Goal: Information Seeking & Learning: Check status

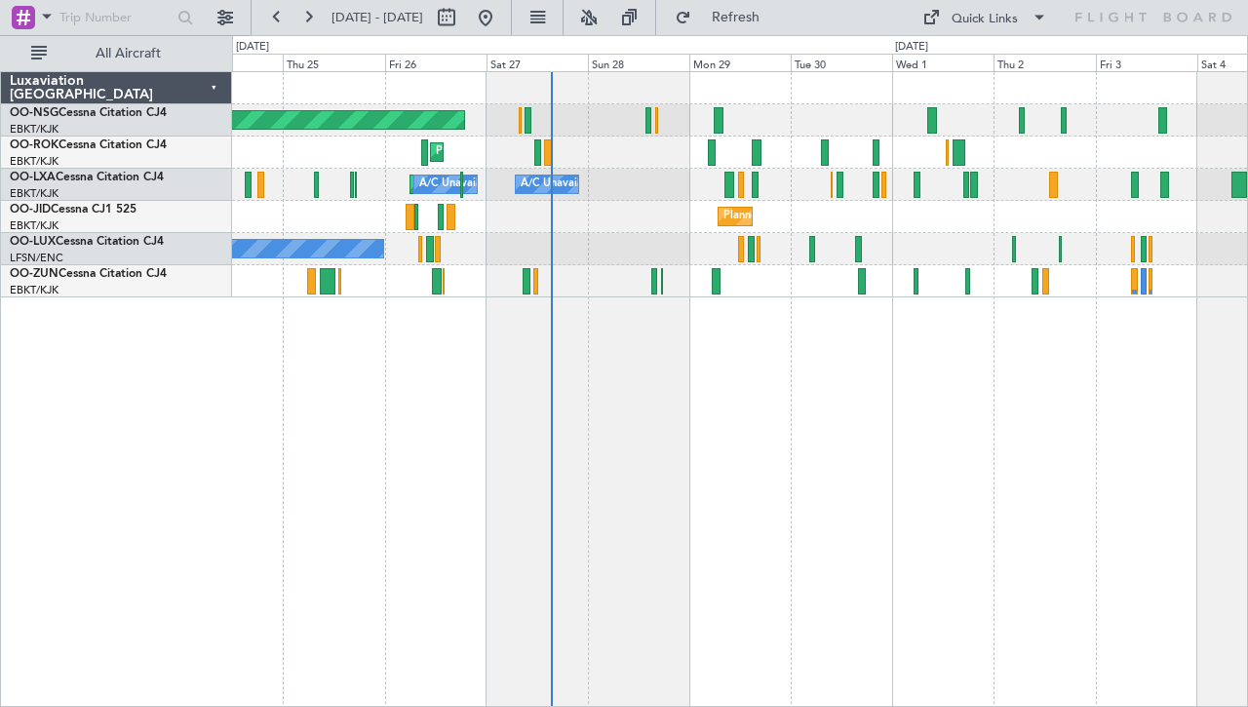
click at [776, 99] on div "Planned Maint [GEOGRAPHIC_DATA] ([GEOGRAPHIC_DATA]) Planned Maint [GEOGRAPHIC_D…" at bounding box center [739, 184] width 1015 height 225
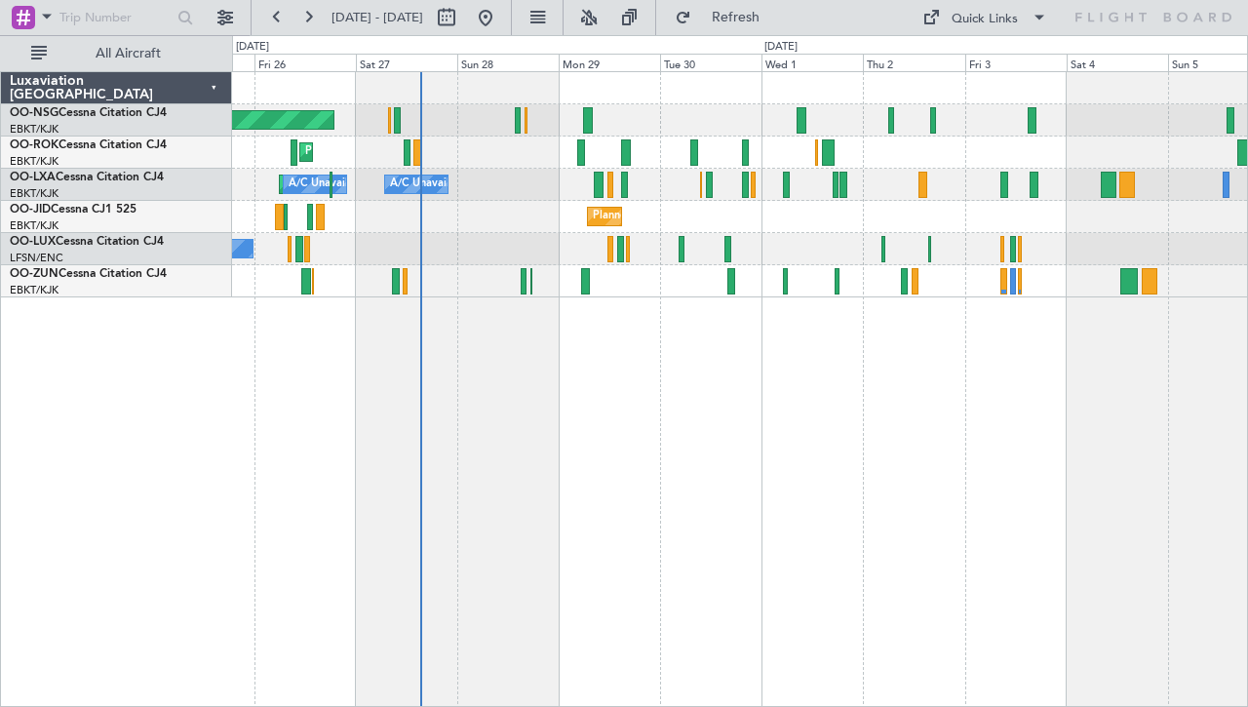
click at [839, 223] on div "Planned Maint Kortrijk-[GEOGRAPHIC_DATA]" at bounding box center [739, 217] width 1015 height 32
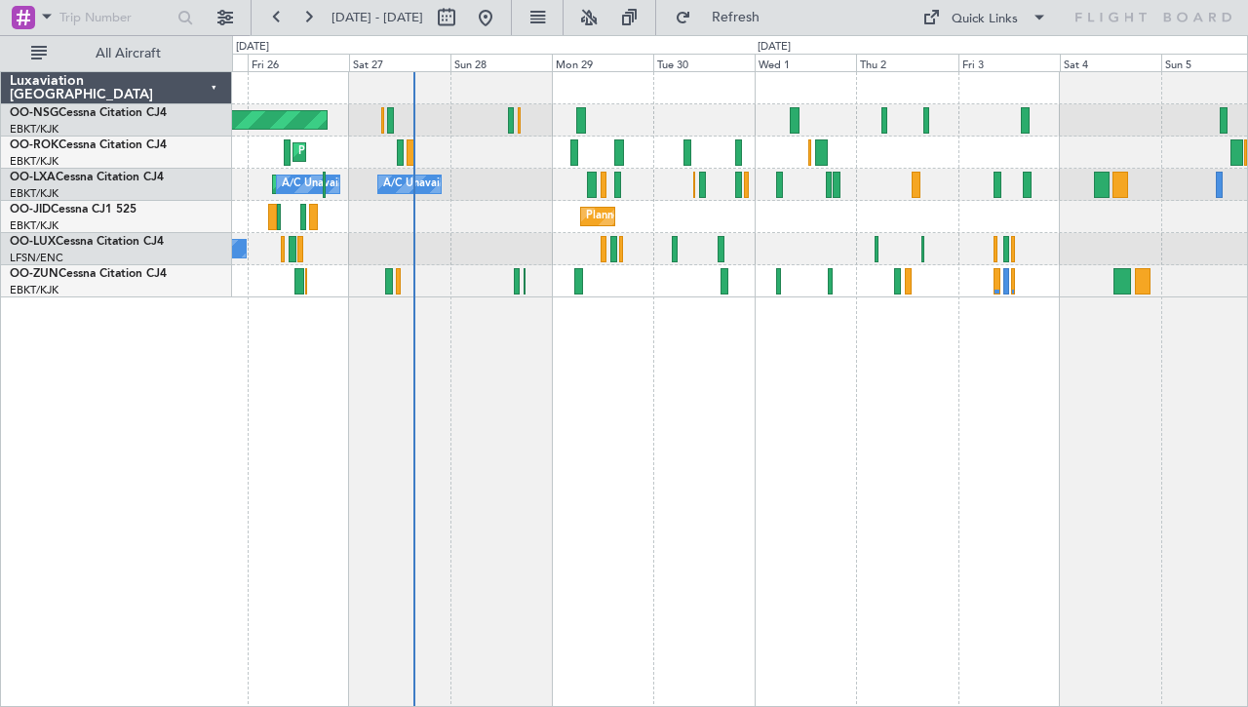
click at [812, 165] on div "Planned Maint Kortrijk-[GEOGRAPHIC_DATA]" at bounding box center [739, 152] width 1015 height 32
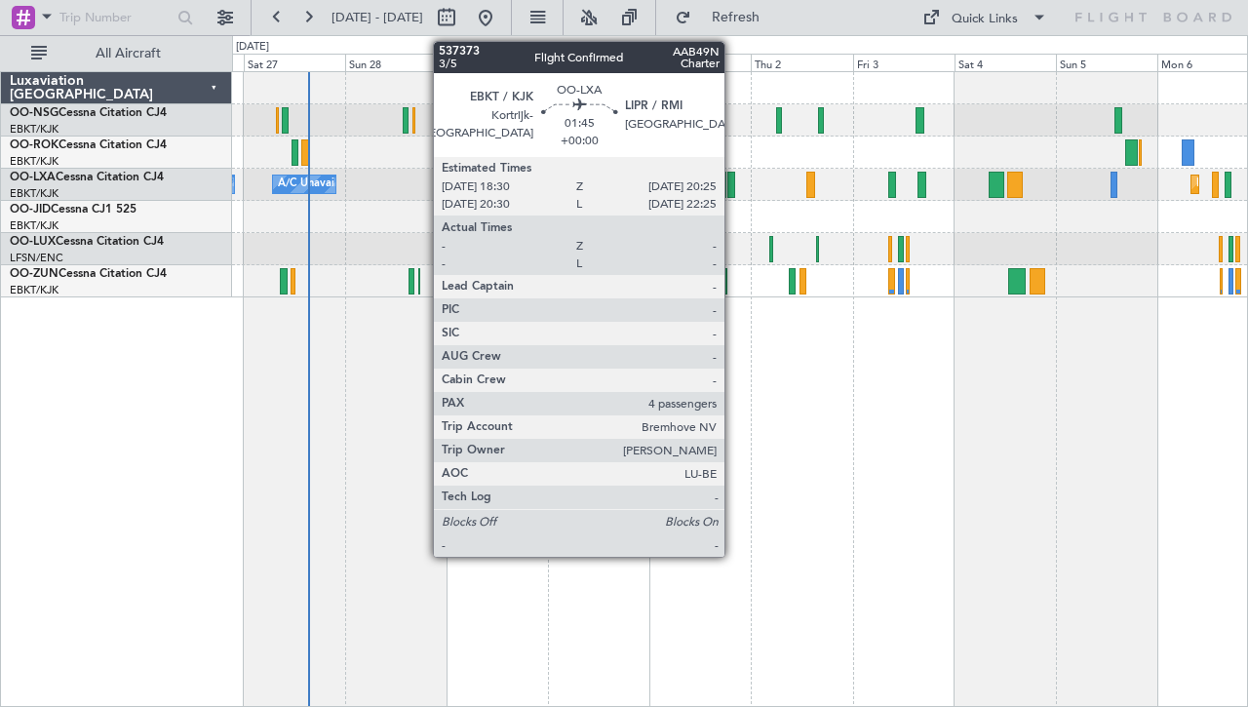
click at [733, 186] on div at bounding box center [731, 185] width 9 height 26
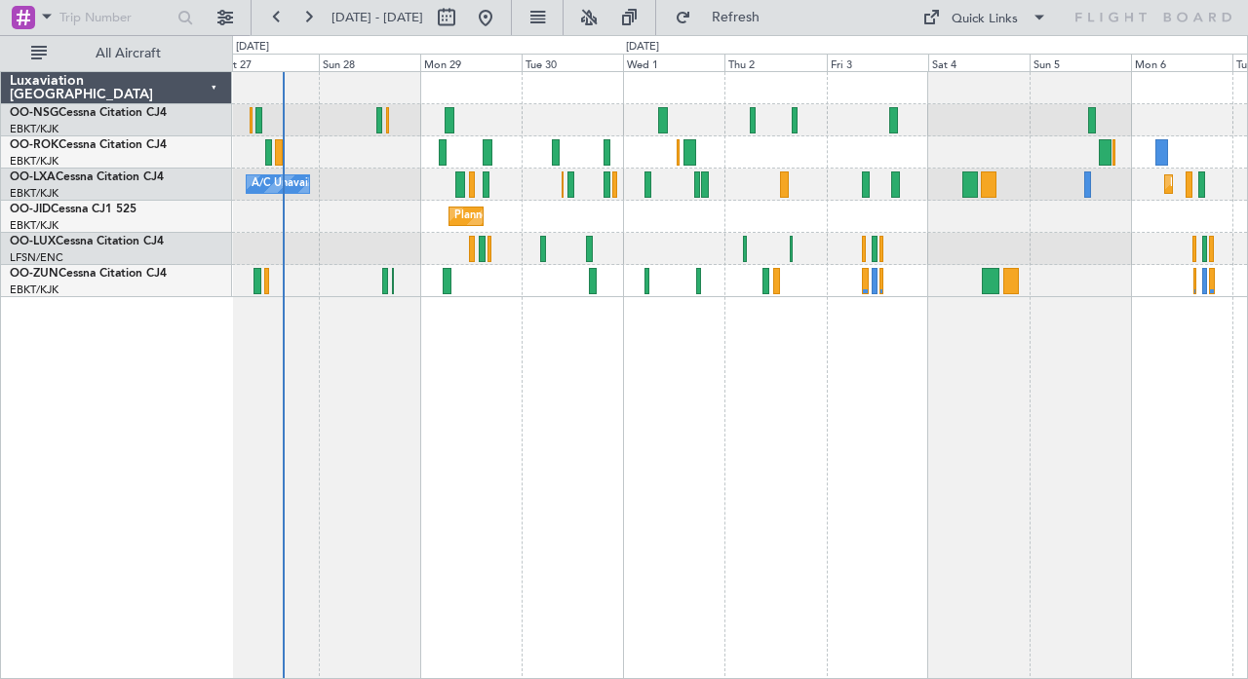
click at [729, 231] on div "Planned Maint Kortrijk-[GEOGRAPHIC_DATA]" at bounding box center [739, 217] width 1015 height 32
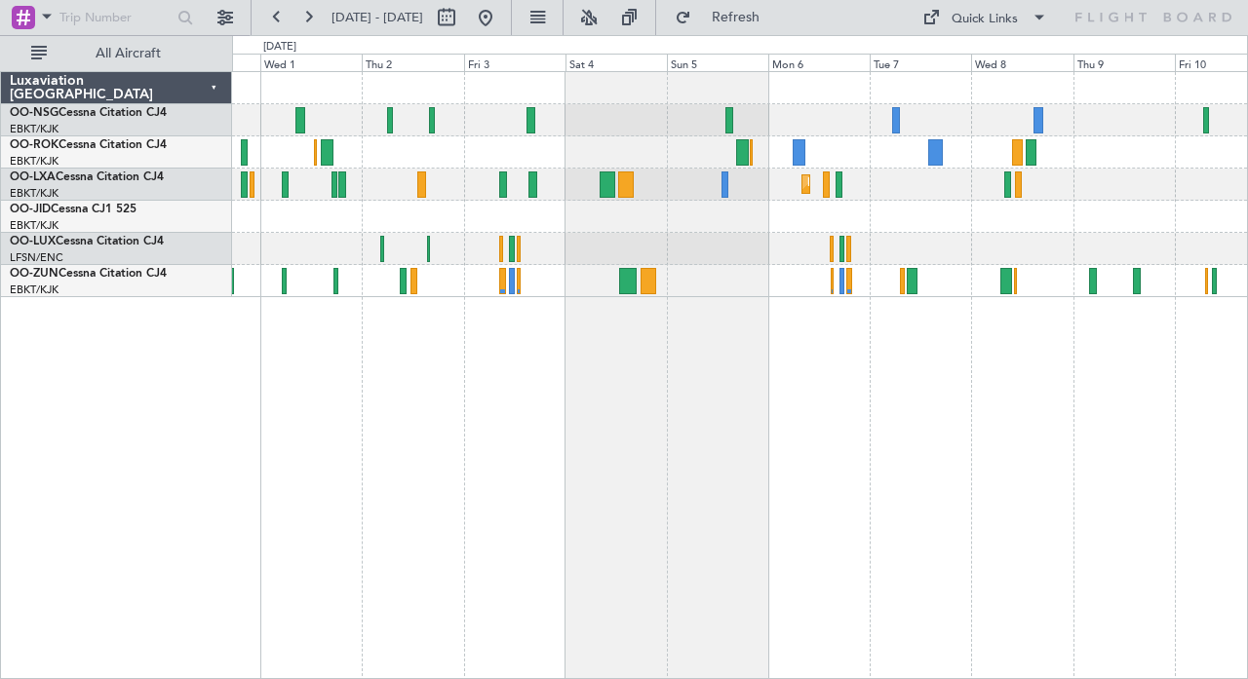
click at [550, 225] on div "Planned Maint Kortrijk-[GEOGRAPHIC_DATA]" at bounding box center [739, 217] width 1015 height 32
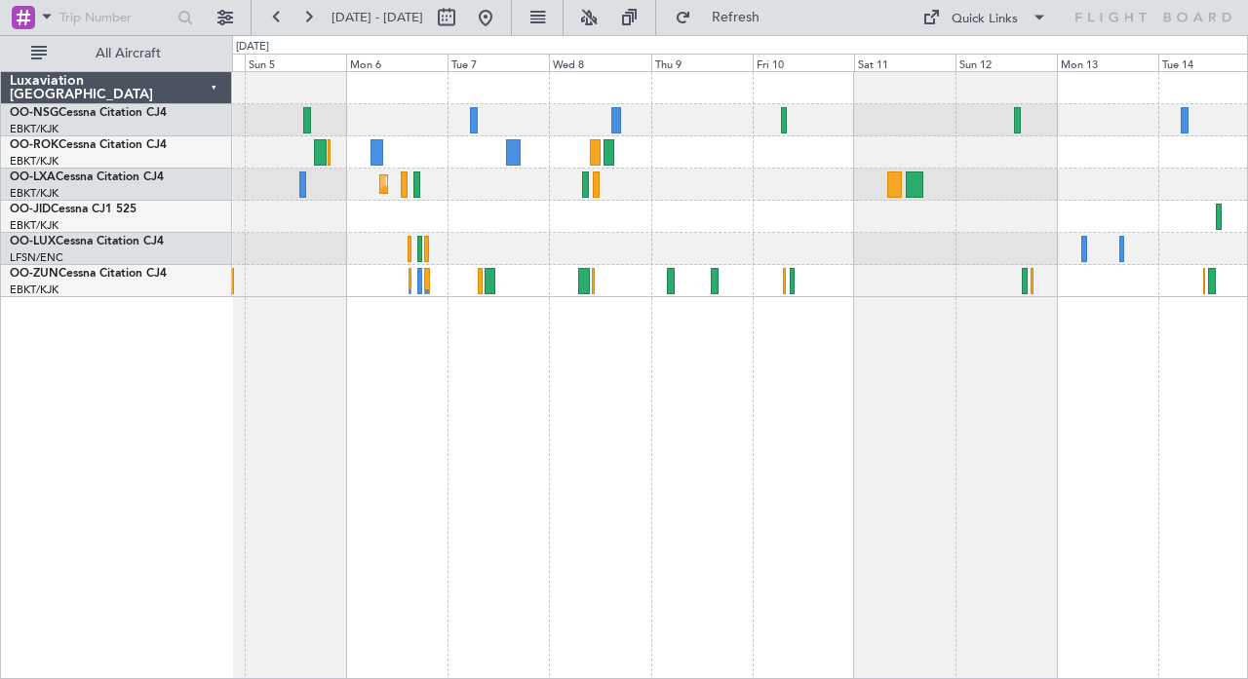
click at [717, 232] on div at bounding box center [739, 217] width 1015 height 32
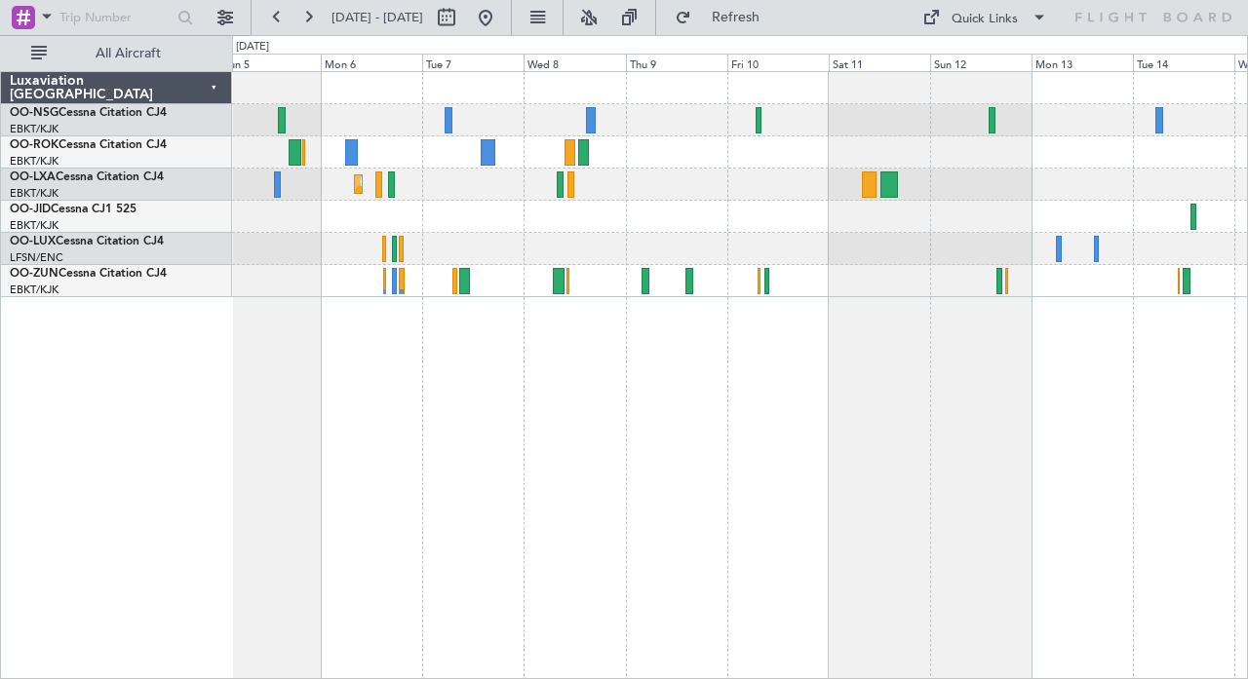
click at [703, 337] on div "Planned Maint Kortrijk-[GEOGRAPHIC_DATA]" at bounding box center [740, 375] width 1016 height 608
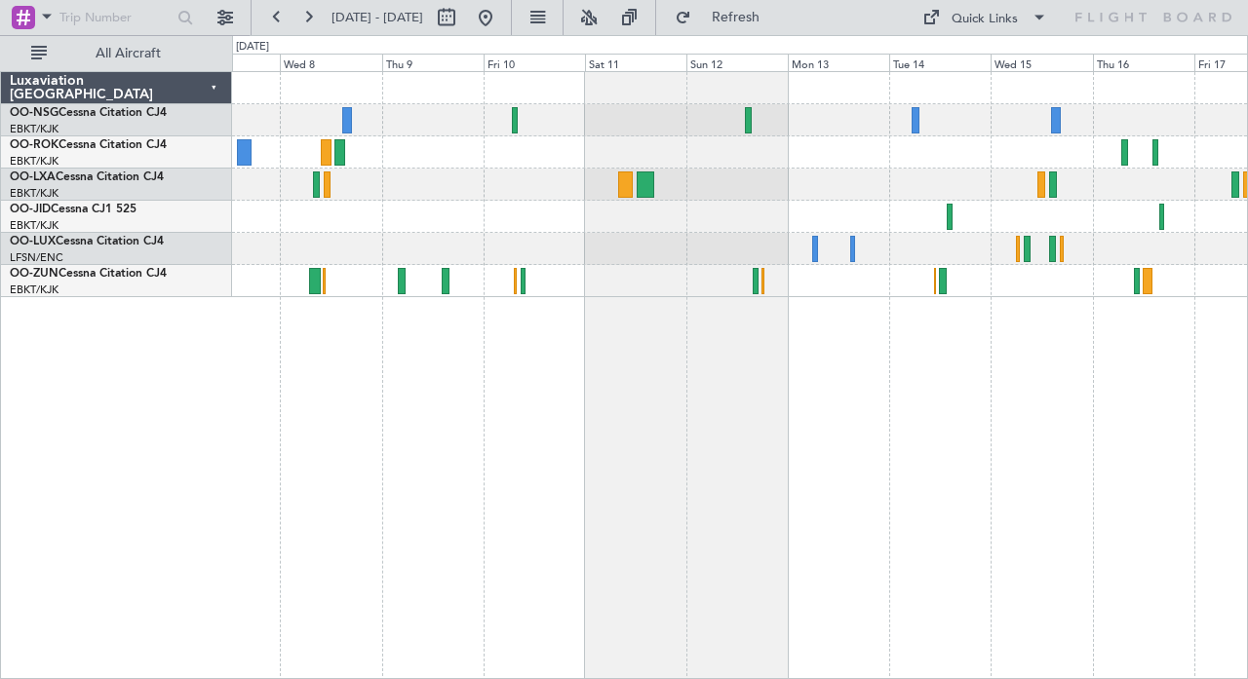
click at [864, 365] on div "Planned Maint Kortrijk-[GEOGRAPHIC_DATA]" at bounding box center [740, 375] width 1016 height 608
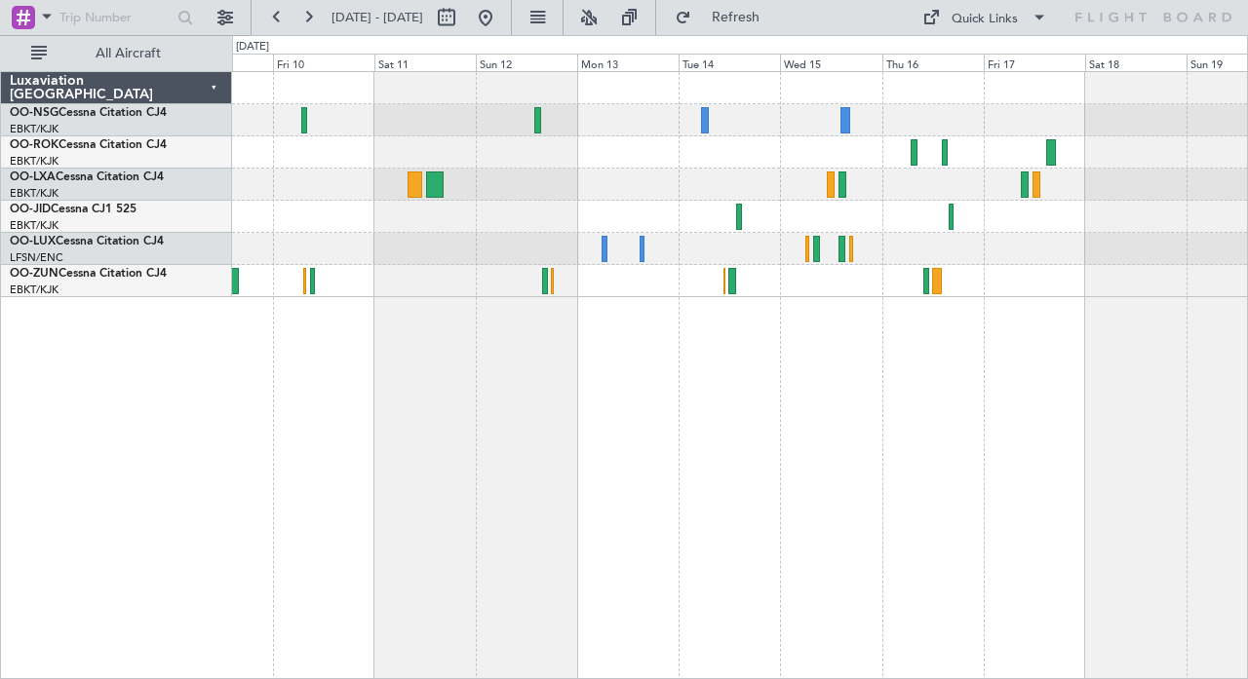
click at [408, 353] on div at bounding box center [740, 375] width 1016 height 608
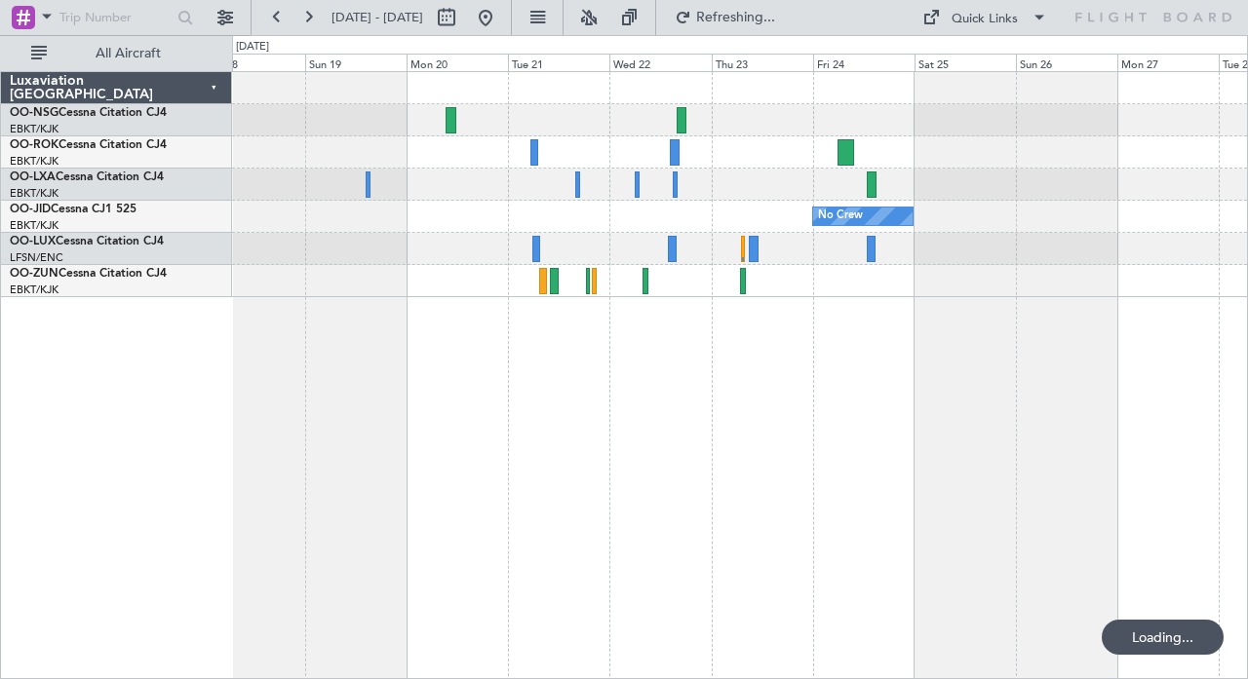
click at [738, 371] on div "No Crew" at bounding box center [740, 375] width 1016 height 608
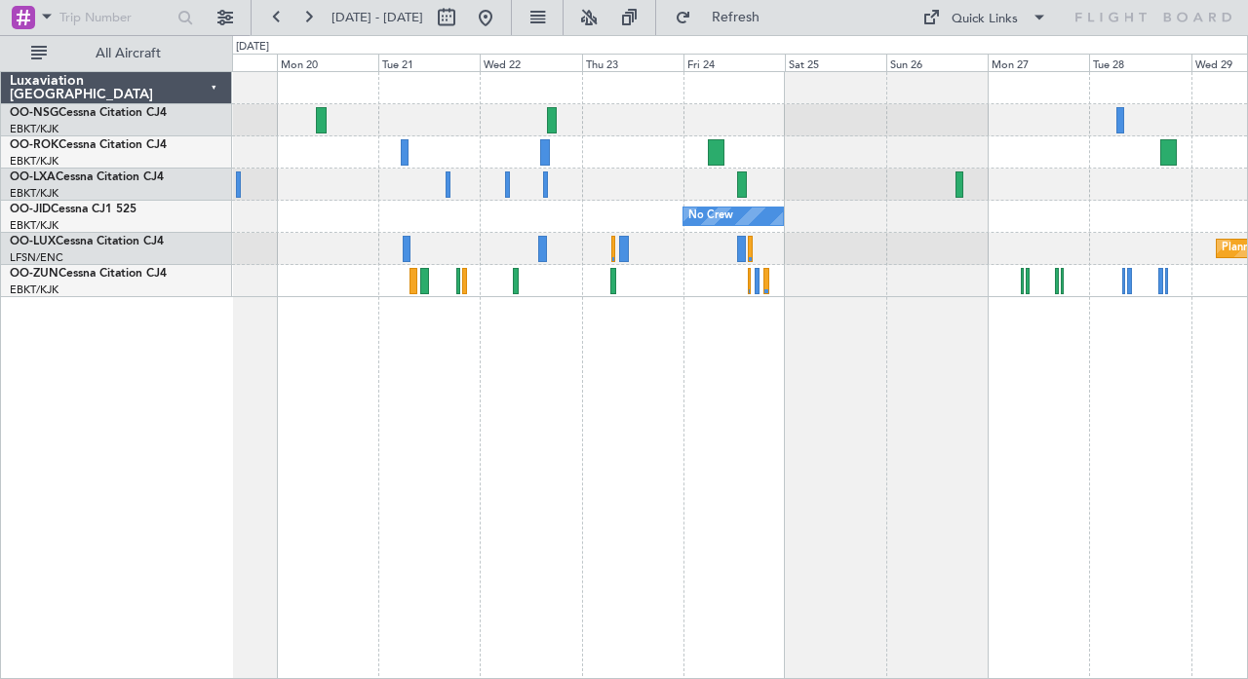
click at [863, 281] on div at bounding box center [739, 281] width 1015 height 32
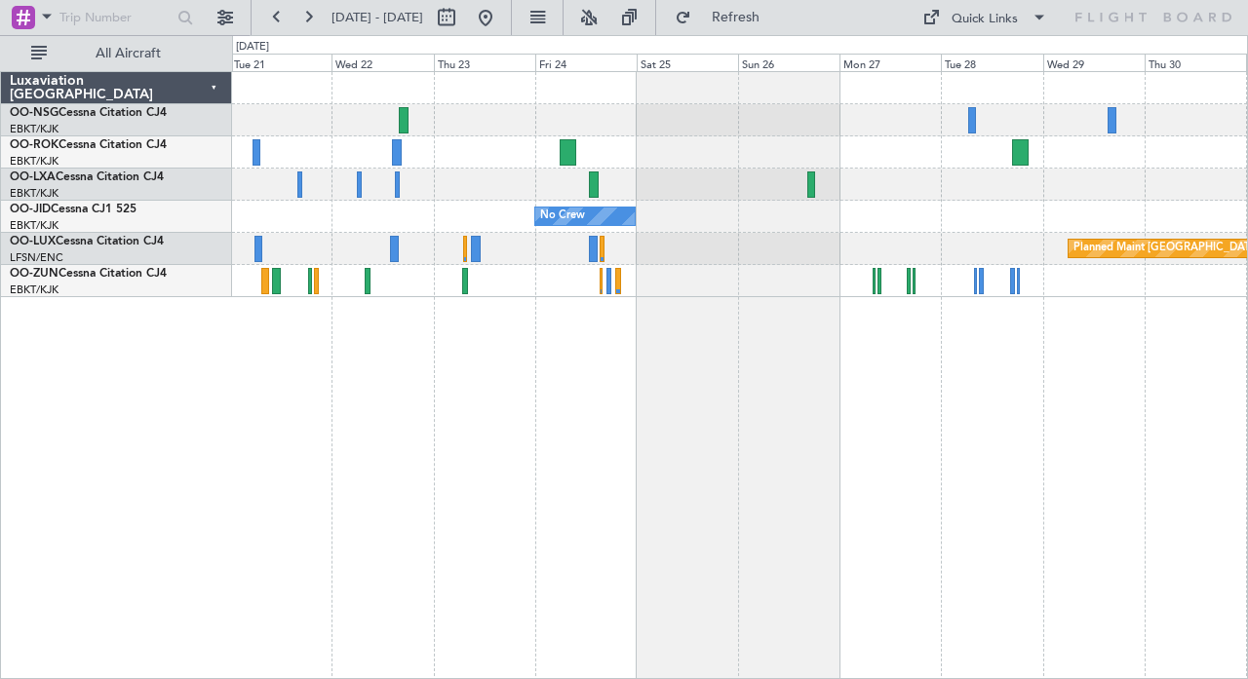
click at [659, 352] on div "No Crew Planned Maint [GEOGRAPHIC_DATA] ([GEOGRAPHIC_DATA])" at bounding box center [740, 375] width 1016 height 608
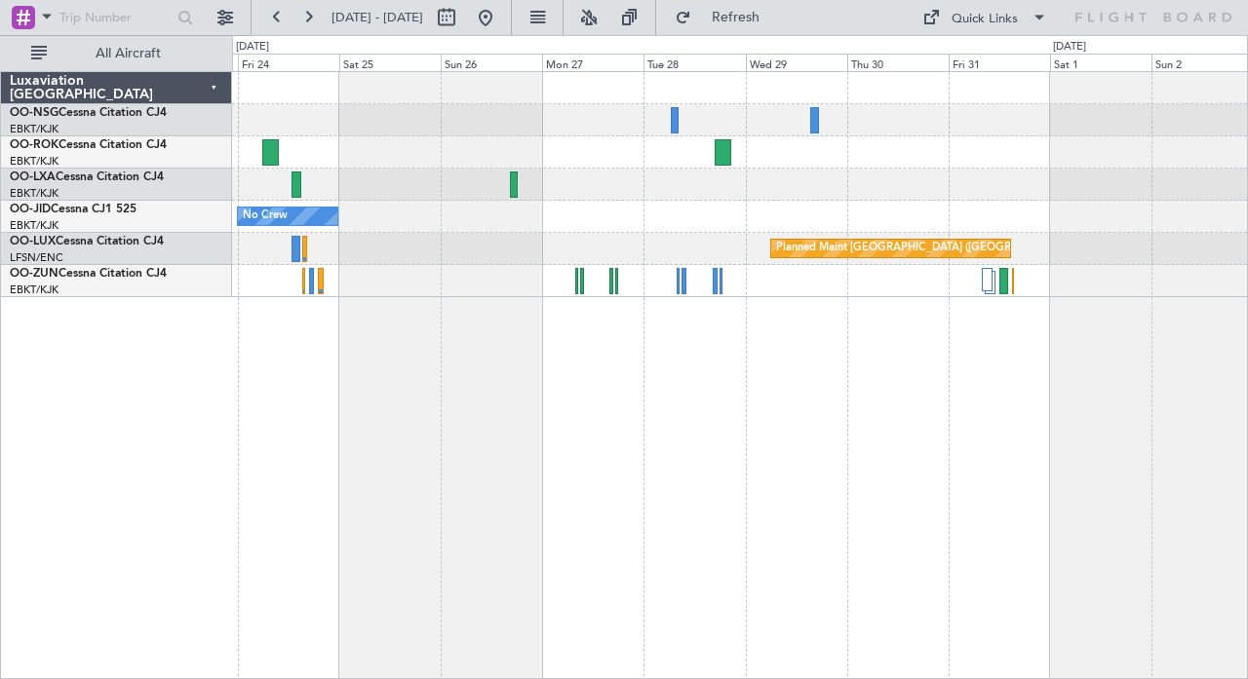
click at [664, 361] on div "No Crew Planned Maint [GEOGRAPHIC_DATA] ([GEOGRAPHIC_DATA])" at bounding box center [740, 375] width 1016 height 608
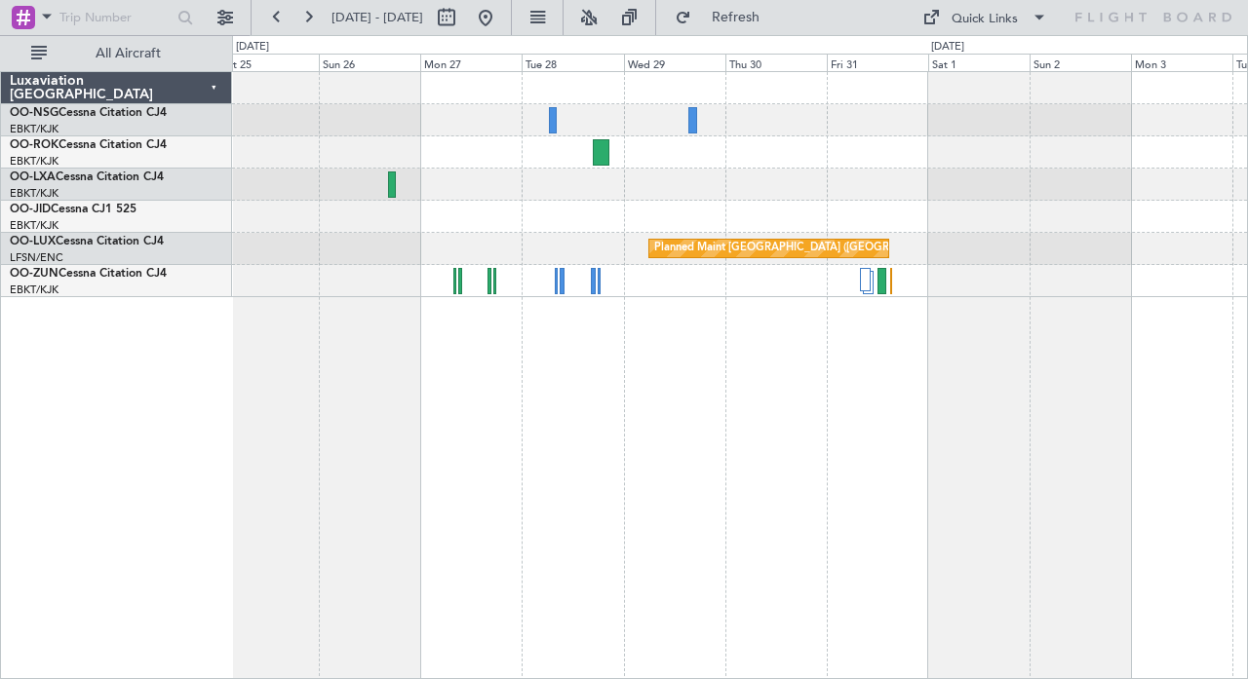
click at [592, 376] on div "No Crew Planned Maint [GEOGRAPHIC_DATA] ([GEOGRAPHIC_DATA])" at bounding box center [740, 375] width 1016 height 608
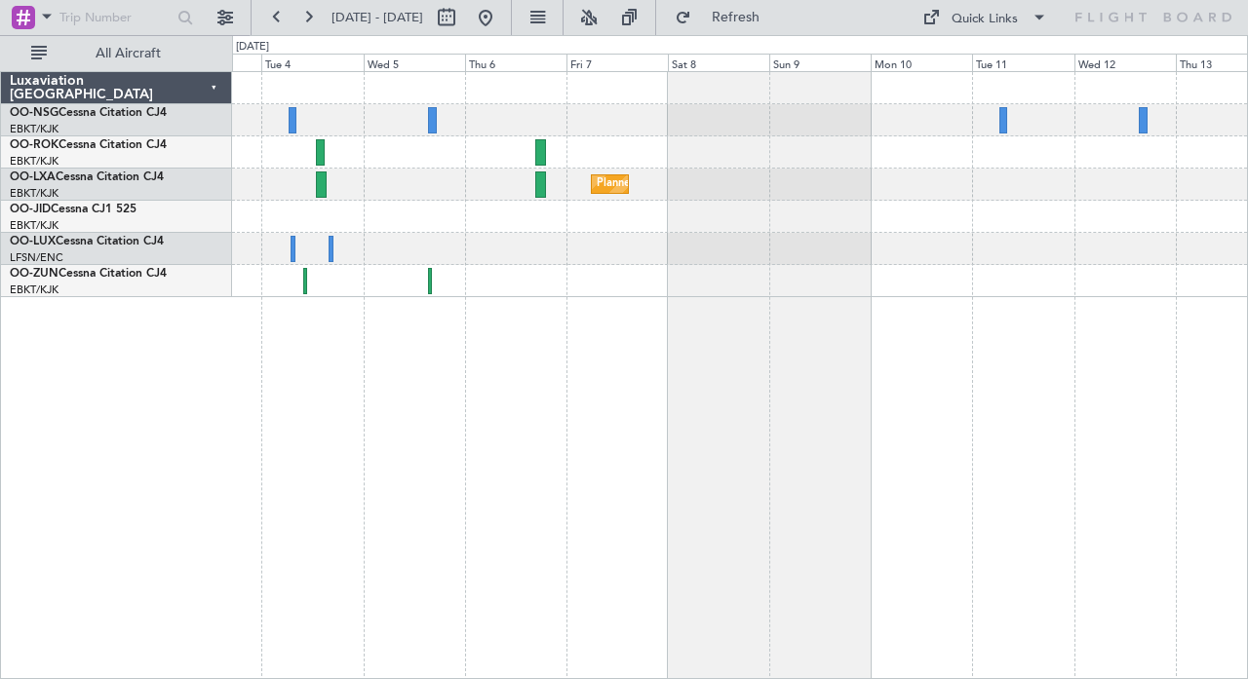
click at [472, 273] on div at bounding box center [739, 281] width 1015 height 32
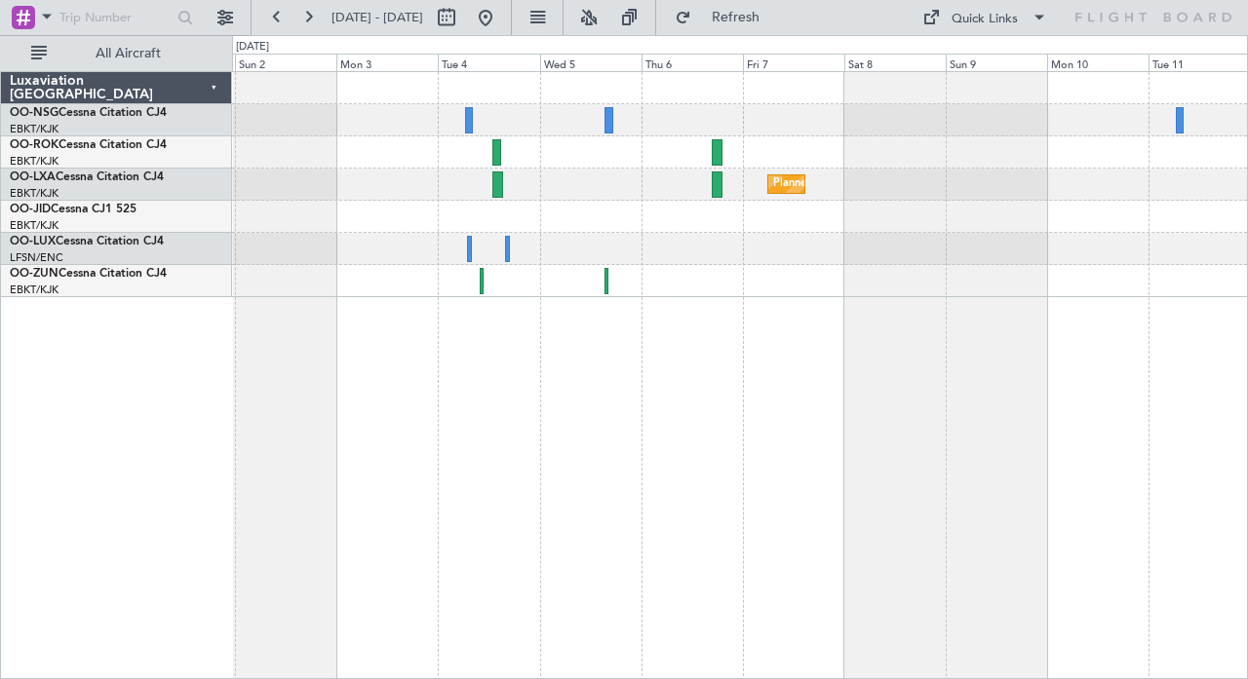
click at [699, 254] on div "Planned Maint Kortrijk-[GEOGRAPHIC_DATA] Planned Maint [GEOGRAPHIC_DATA] ([GEOG…" at bounding box center [739, 184] width 1015 height 225
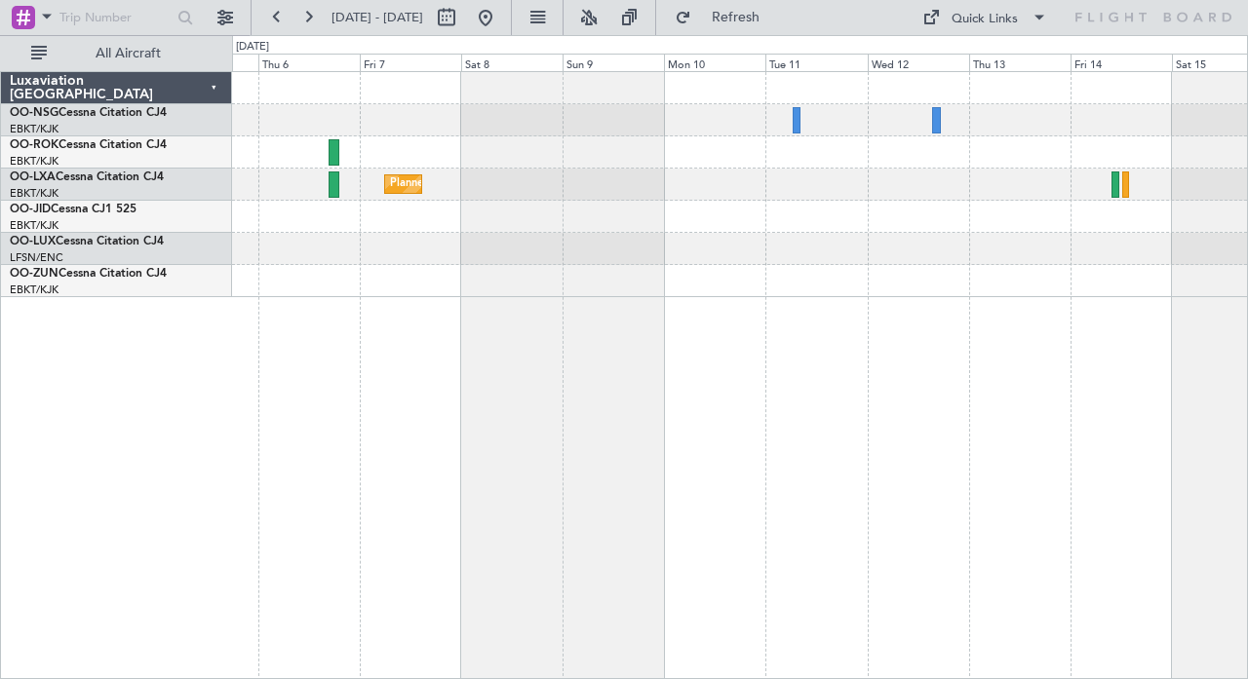
click at [529, 332] on div "Planned Maint Kortrijk-[GEOGRAPHIC_DATA]" at bounding box center [740, 375] width 1016 height 608
